Goal: Information Seeking & Learning: Learn about a topic

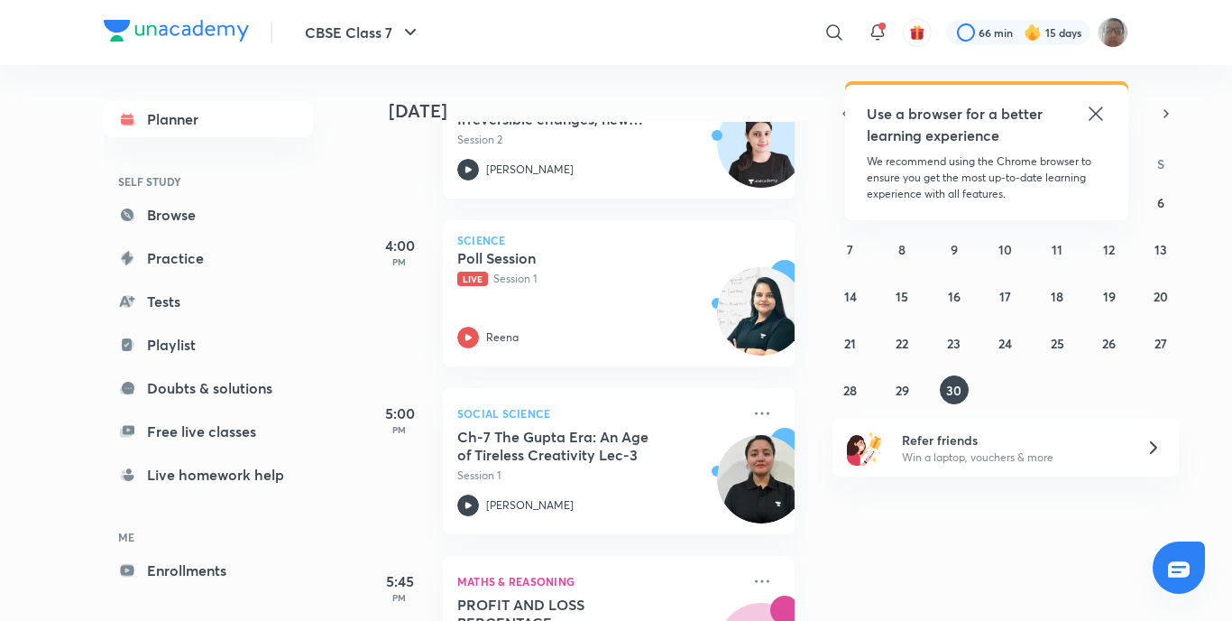
scroll to position [541, 0]
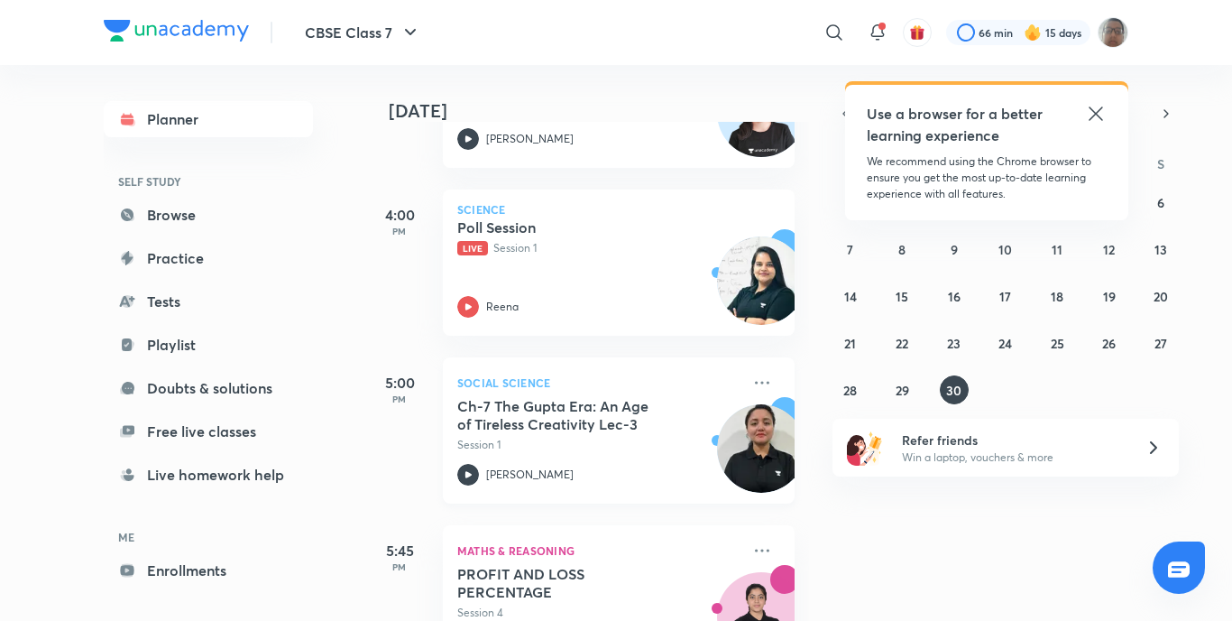
drag, startPoint x: 459, startPoint y: 463, endPoint x: 467, endPoint y: 487, distance: 25.7
click at [461, 466] on div "Ch-7 The Gupta Era: An Age of Tireless Creativity Lec-3 Session 1 [PERSON_NAME]" at bounding box center [598, 441] width 283 height 88
click at [486, 504] on div "5:45 PM Maths & Reasoning PROFIT AND LOSS PERCENTAGE Session 4 [PERSON_NAME]" at bounding box center [579, 587] width 431 height 168
click at [479, 474] on div "[PERSON_NAME]" at bounding box center [598, 475] width 283 height 22
click at [472, 475] on icon at bounding box center [468, 475] width 22 height 22
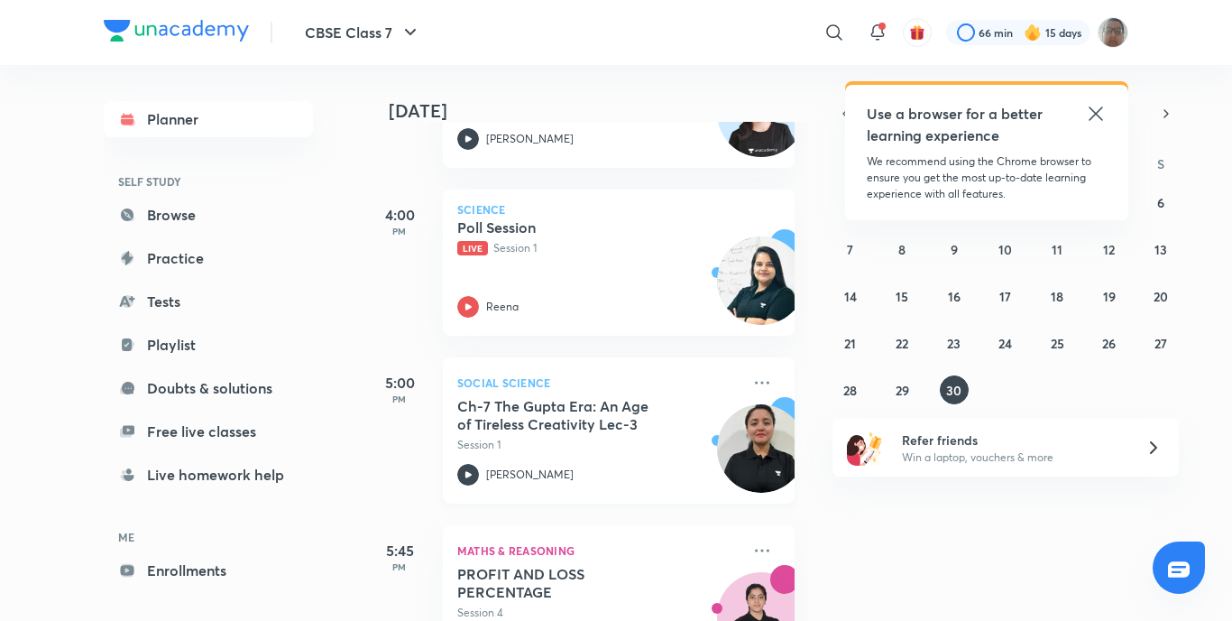
click at [471, 475] on icon at bounding box center [469, 474] width 6 height 6
click at [468, 308] on icon at bounding box center [469, 306] width 6 height 6
click at [468, 309] on icon at bounding box center [468, 307] width 22 height 22
click at [473, 473] on icon at bounding box center [468, 475] width 22 height 22
click at [473, 469] on icon at bounding box center [468, 475] width 22 height 22
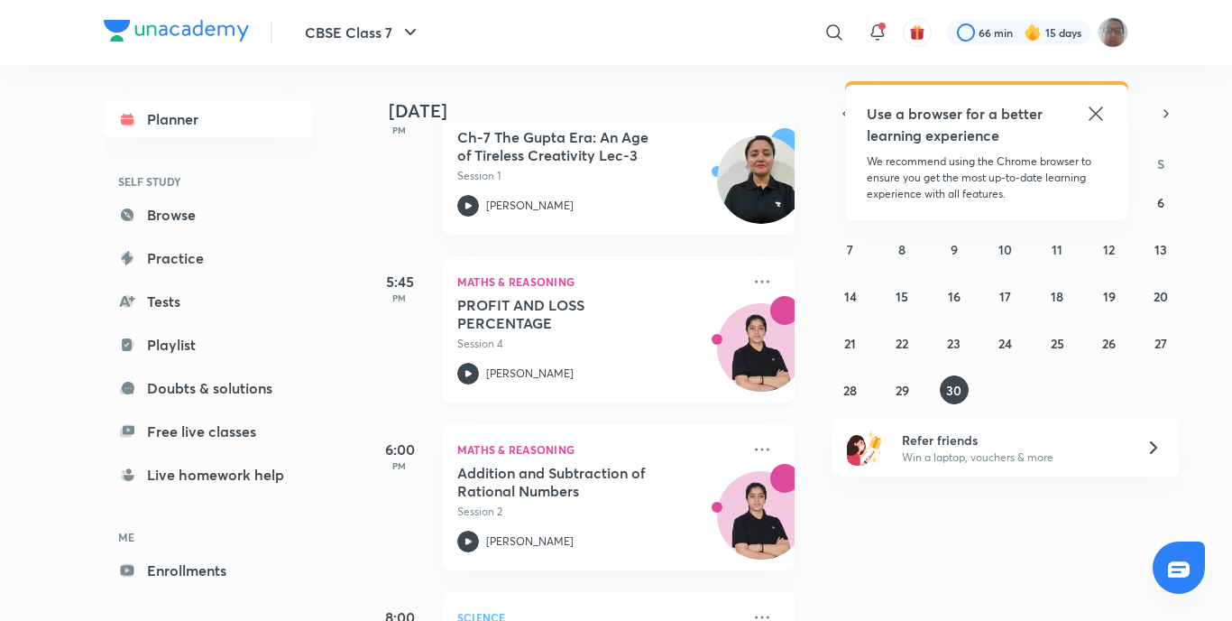
scroll to position [812, 0]
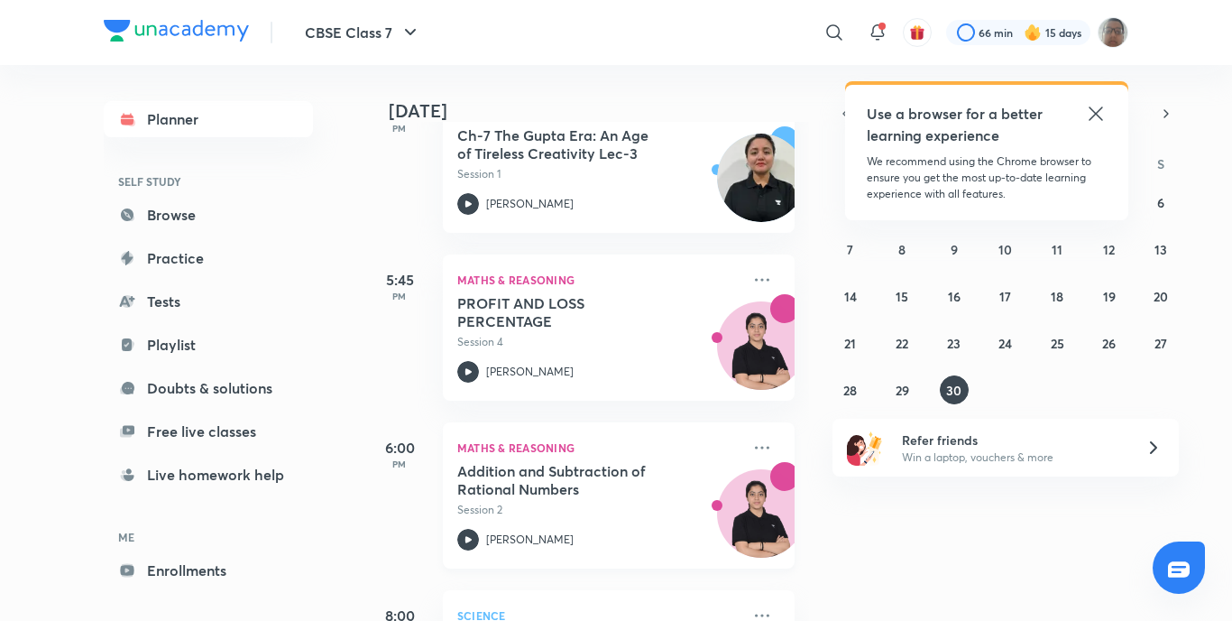
click at [484, 525] on div "Addition and Subtraction of Rational Numbers Session 2 [PERSON_NAME]" at bounding box center [598, 506] width 283 height 88
click at [467, 529] on div "Addition and Subtraction of Rational Numbers Session 2 [PERSON_NAME]" at bounding box center [598, 506] width 283 height 88
